Goal: Information Seeking & Learning: Learn about a topic

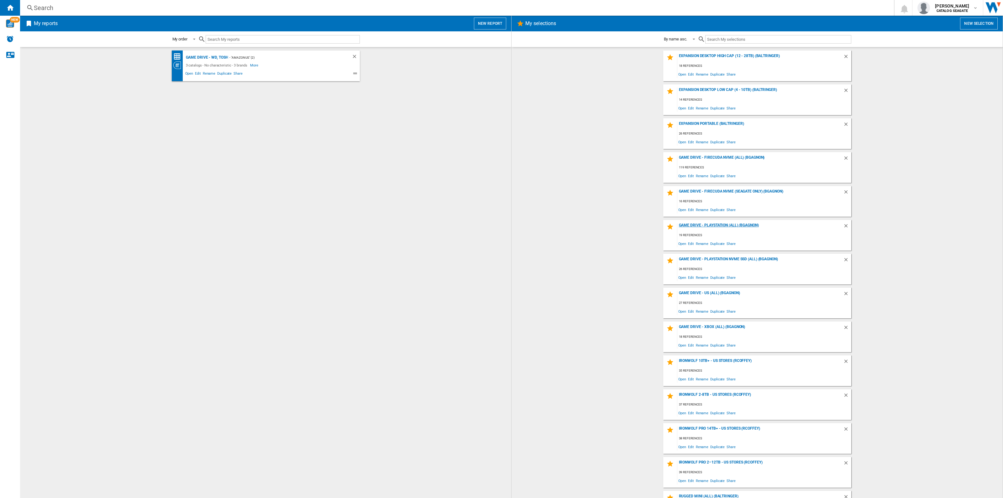
click at [734, 228] on div "Game Drive - PlayStation (All) (BGAGNON)" at bounding box center [760, 227] width 166 height 8
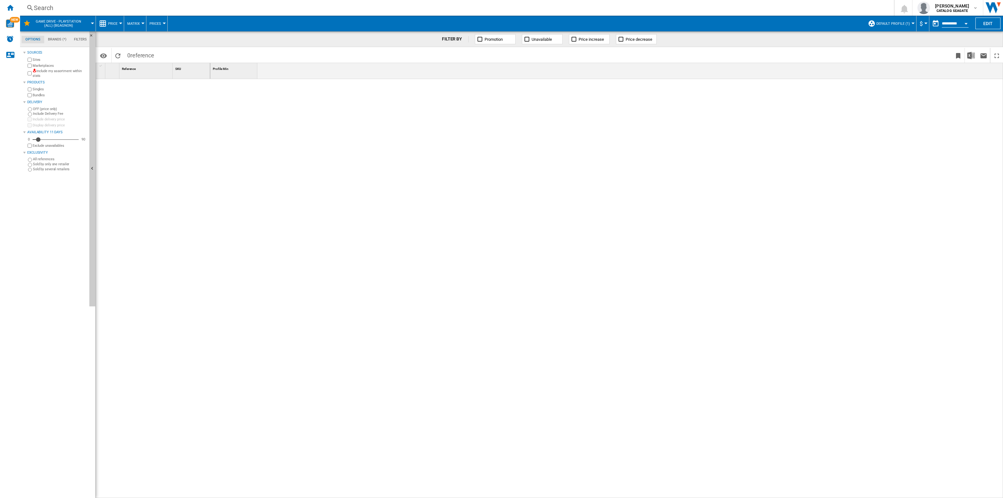
click at [889, 22] on span "Default profile (1)" at bounding box center [893, 24] width 34 height 4
click at [886, 66] on md-radio-button "US Retailers (9)" at bounding box center [898, 68] width 55 height 6
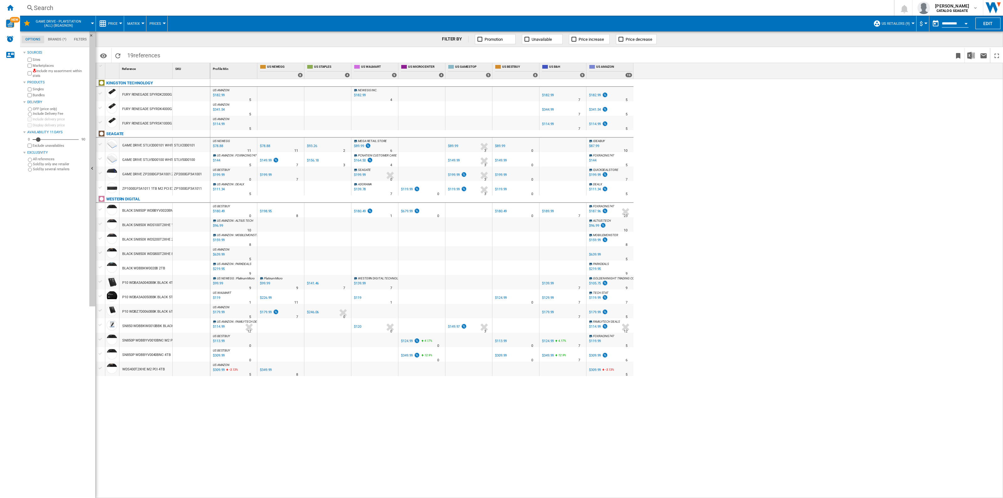
click at [121, 24] on button "Price" at bounding box center [114, 24] width 13 height 16
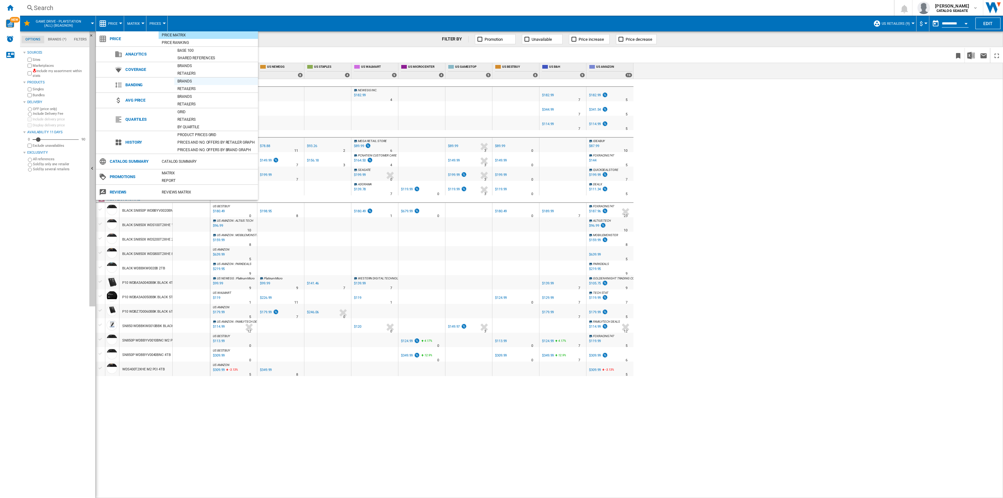
click at [189, 82] on div "Brands" at bounding box center [216, 81] width 84 height 6
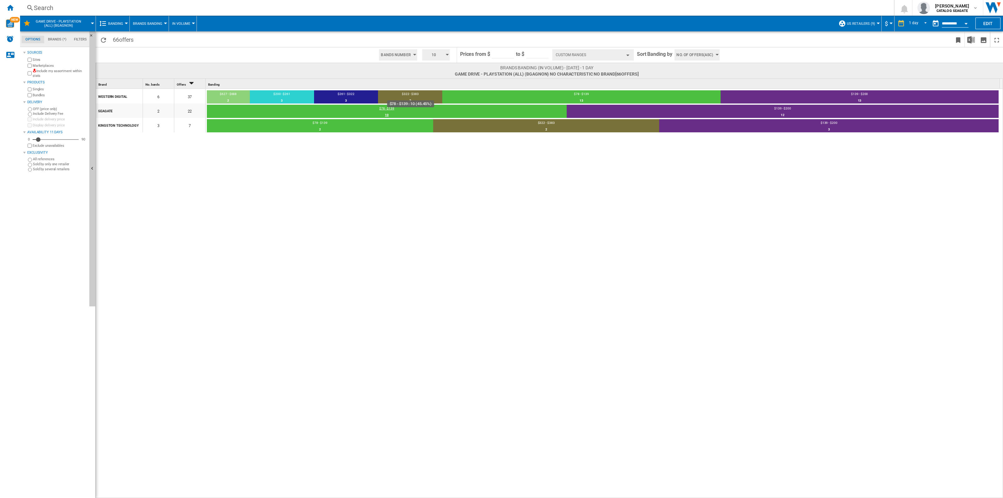
click at [508, 113] on div "10" at bounding box center [387, 115] width 360 height 6
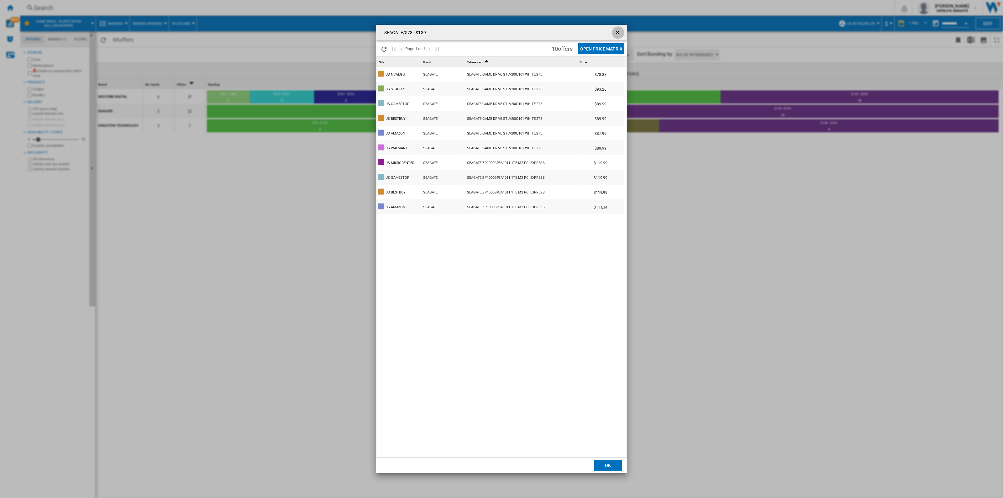
click at [616, 30] on ng-md-icon "getI18NText('BUTTONS.CLOSE_DIALOG')" at bounding box center [618, 33] width 8 height 8
